Goal: Go to known website: Access a specific website the user already knows

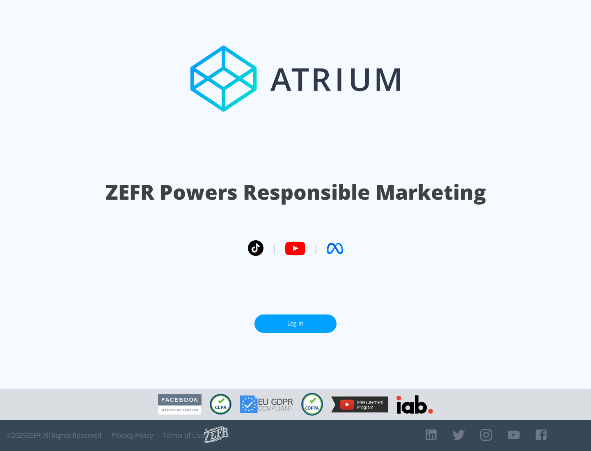
click at [295, 324] on link "Log In" at bounding box center [295, 324] width 82 height 18
